Goal: Share content: Share content

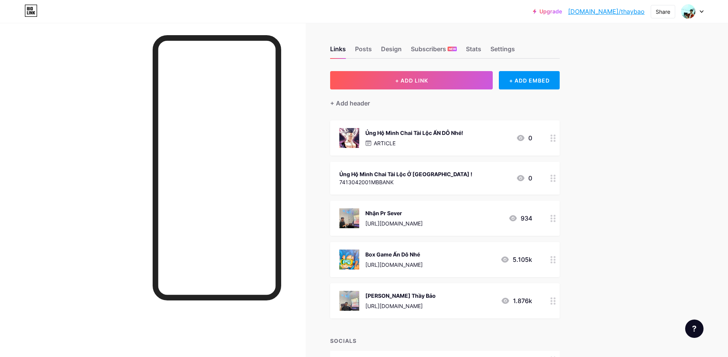
drag, startPoint x: 0, startPoint y: 0, endPoint x: 417, endPoint y: 259, distance: 490.4
click at [417, 259] on div "Box Game Ấn Dô Nhé [URL][DOMAIN_NAME]" at bounding box center [393, 260] width 57 height 20
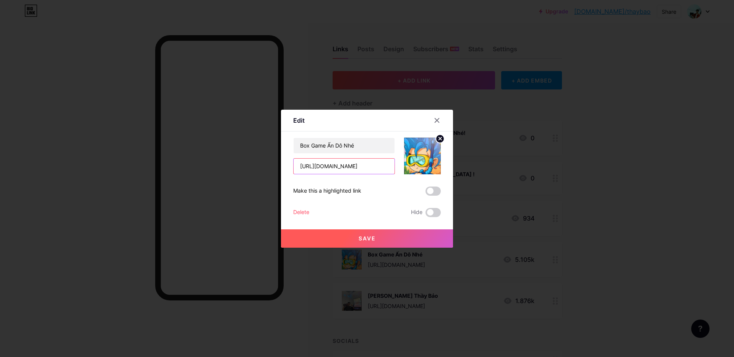
drag, startPoint x: 373, startPoint y: 167, endPoint x: 226, endPoint y: 198, distance: 150.6
click at [131, 173] on div "Edit Content YouTube Play YouTube video without leaving your page. ADD Vimeo Pl…" at bounding box center [367, 178] width 734 height 357
paste input "nrschaomung,nrstiepsuc,nrshit,denbu,[GEOGRAPHIC_DATA]"
type input "nrschaomung,nrstiepsuc,nrshit,denbu,[GEOGRAPHIC_DATA]"
drag, startPoint x: 387, startPoint y: 166, endPoint x: 257, endPoint y: 169, distance: 129.3
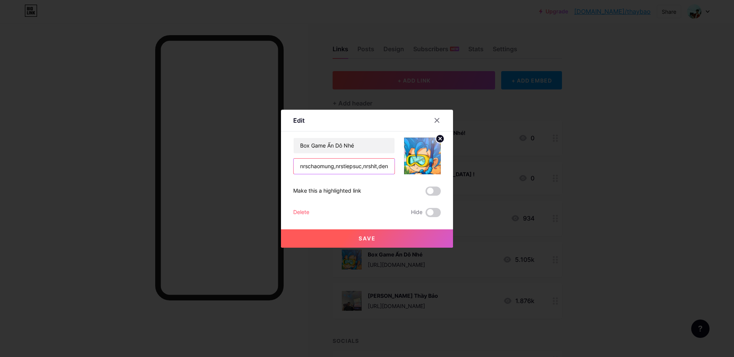
click at [257, 170] on div "Edit Content YouTube Play YouTube video without leaving your page. ADD Vimeo Pl…" at bounding box center [367, 178] width 734 height 357
click at [384, 167] on input "text" at bounding box center [344, 166] width 101 height 15
paste input "[URL][DOMAIN_NAME]"
type input "[URL][DOMAIN_NAME]"
click at [384, 235] on button "Save" at bounding box center [367, 238] width 172 height 18
